Goal: Task Accomplishment & Management: Manage account settings

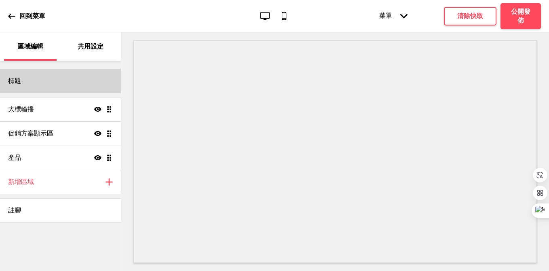
click at [53, 85] on div "標題" at bounding box center [60, 81] width 121 height 24
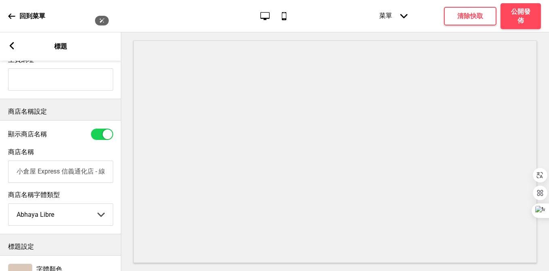
scroll to position [154, 0]
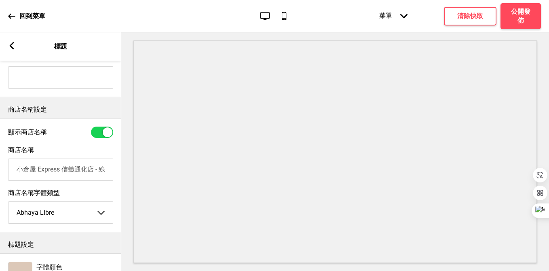
drag, startPoint x: 29, startPoint y: 170, endPoint x: 78, endPoint y: 170, distance: 48.5
click at [78, 170] on input "小倉屋 Express 信義通化店 - 線上訂餐" at bounding box center [60, 169] width 105 height 22
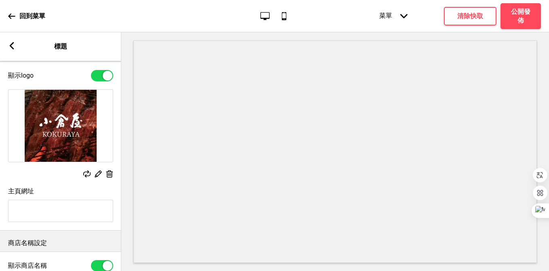
scroll to position [0, 0]
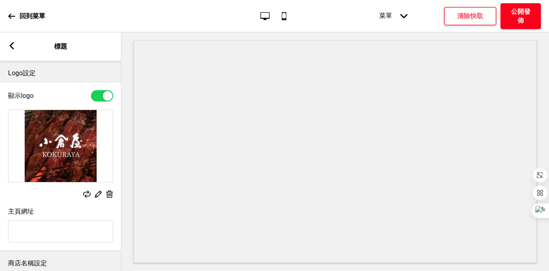
type input "小倉食堂 信義通化店 - 線上訂餐"
click at [521, 14] on h4 "公開發佈" at bounding box center [520, 16] width 24 height 18
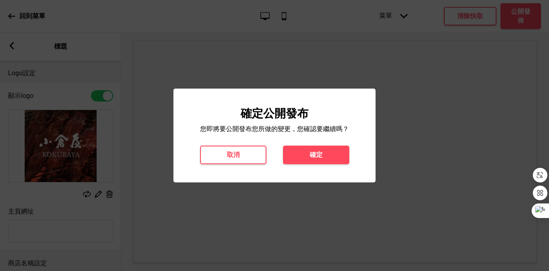
click at [343, 150] on button "確定" at bounding box center [316, 154] width 66 height 19
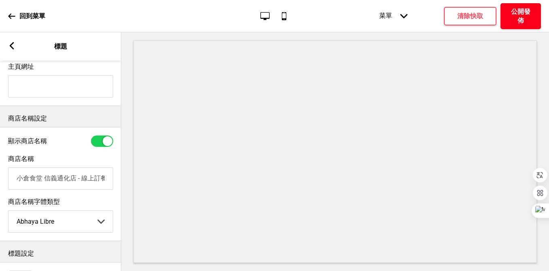
scroll to position [193, 0]
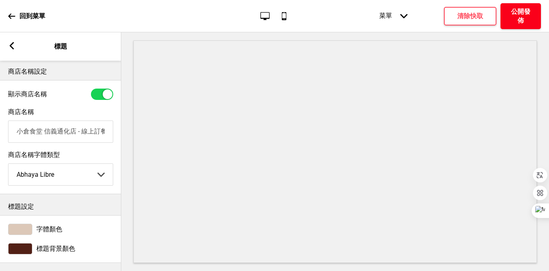
click at [524, 13] on h4 "公開發佈" at bounding box center [520, 16] width 24 height 18
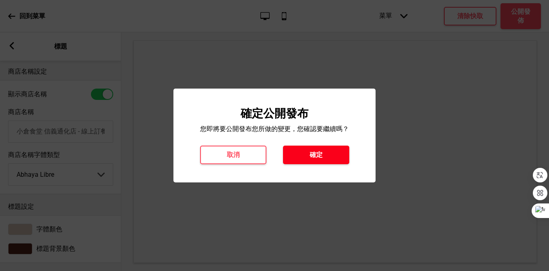
click at [313, 151] on h4 "確定" at bounding box center [315, 154] width 13 height 9
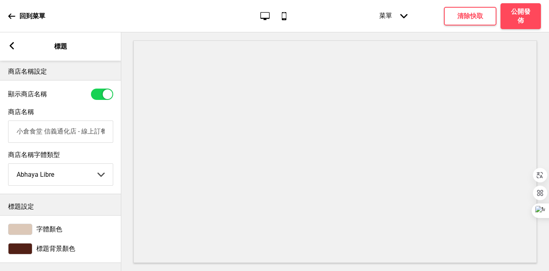
click at [12, 45] on rect at bounding box center [11, 45] width 7 height 7
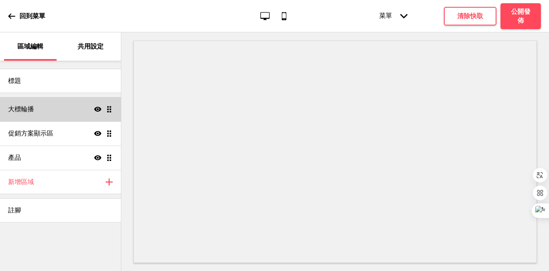
click at [36, 114] on div "大標輪播 顯示 拖曳" at bounding box center [60, 109] width 121 height 24
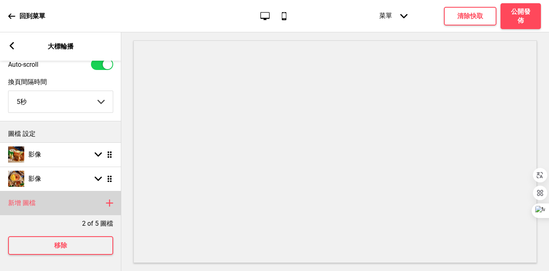
scroll to position [0, 0]
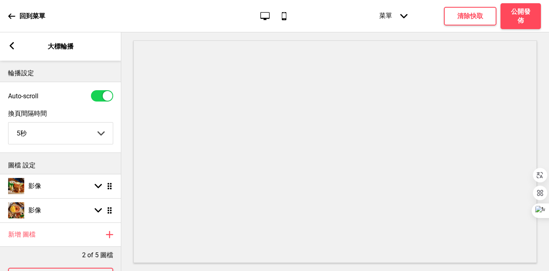
click at [12, 52] on div "箭頭left 大標輪播" at bounding box center [60, 46] width 121 height 28
click at [13, 45] on rect at bounding box center [11, 45] width 7 height 7
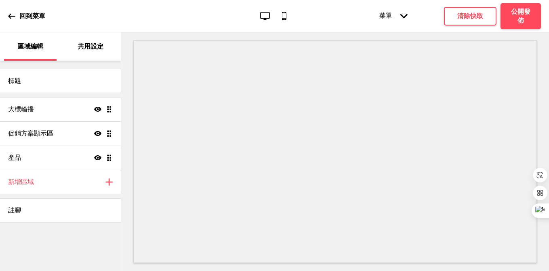
click at [89, 50] on p "共用設定" at bounding box center [91, 46] width 26 height 9
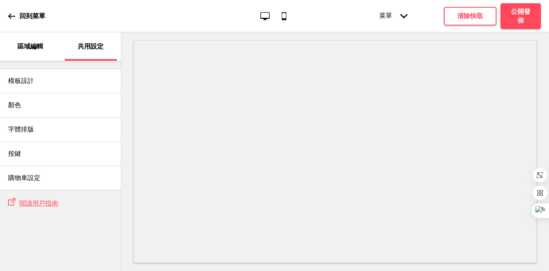
click at [16, 15] on div "回到菜單" at bounding box center [26, 16] width 37 height 22
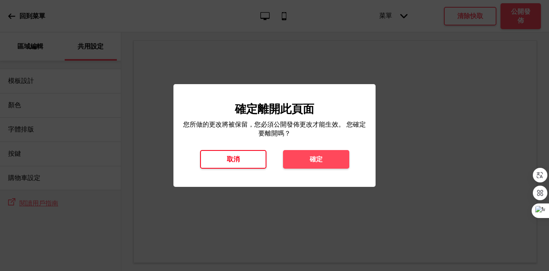
click at [245, 159] on button "取消" at bounding box center [233, 159] width 66 height 19
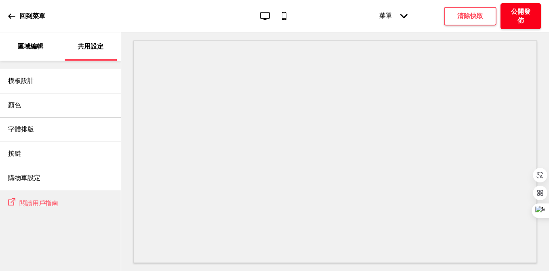
click at [517, 15] on h4 "公開發佈" at bounding box center [520, 16] width 24 height 18
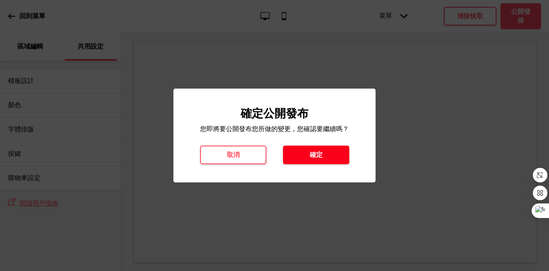
click at [319, 145] on button "確定" at bounding box center [316, 154] width 66 height 19
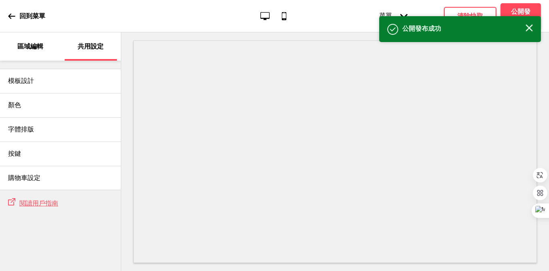
click at [40, 46] on p "區域編輯" at bounding box center [30, 46] width 26 height 9
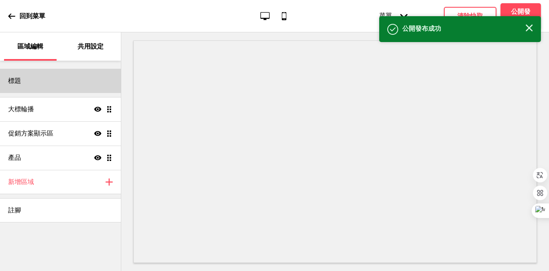
click at [43, 80] on div "標題" at bounding box center [60, 81] width 121 height 24
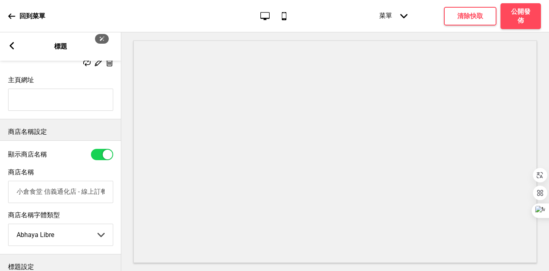
scroll to position [133, 0]
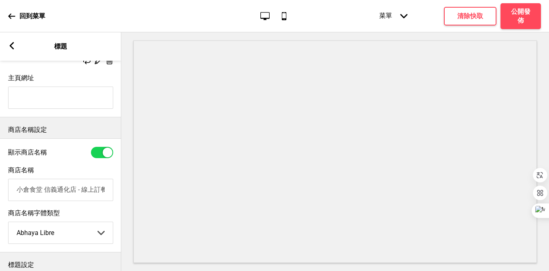
click at [36, 18] on p "回到菜單" at bounding box center [32, 16] width 26 height 9
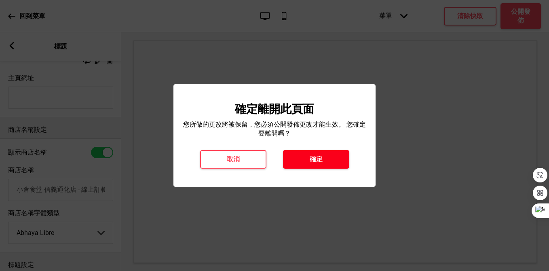
click at [329, 158] on button "確定" at bounding box center [316, 159] width 66 height 19
